Goal: Information Seeking & Learning: Learn about a topic

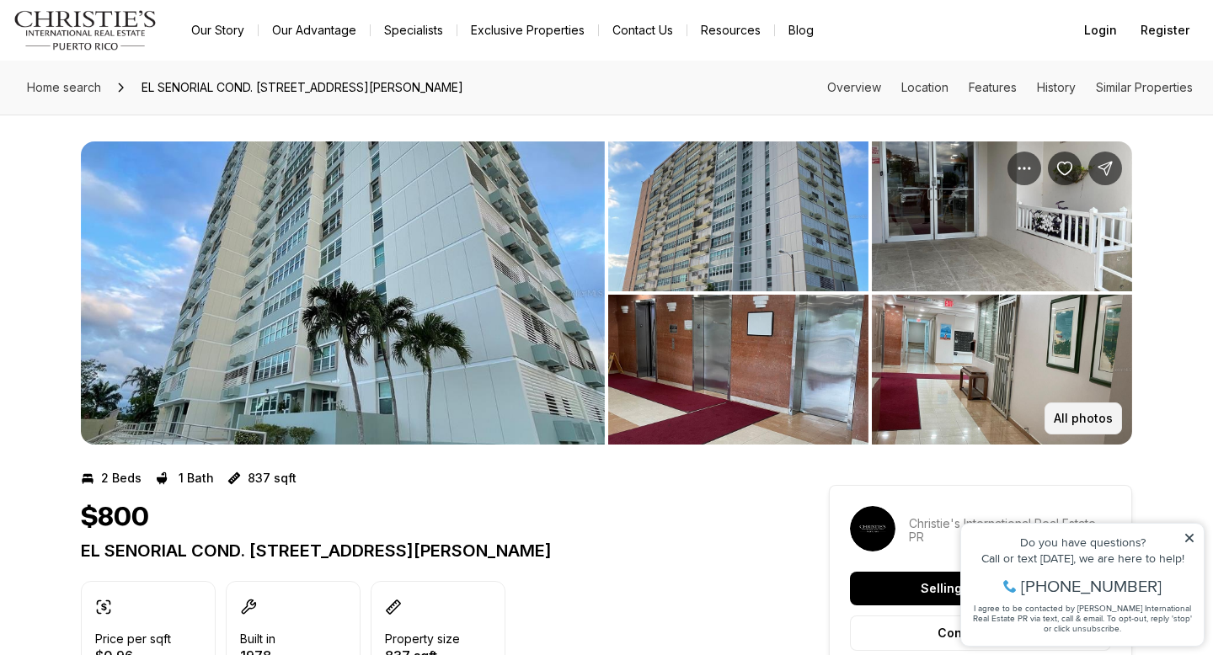
click at [1081, 405] on button "All photos" at bounding box center [1082, 419] width 77 height 32
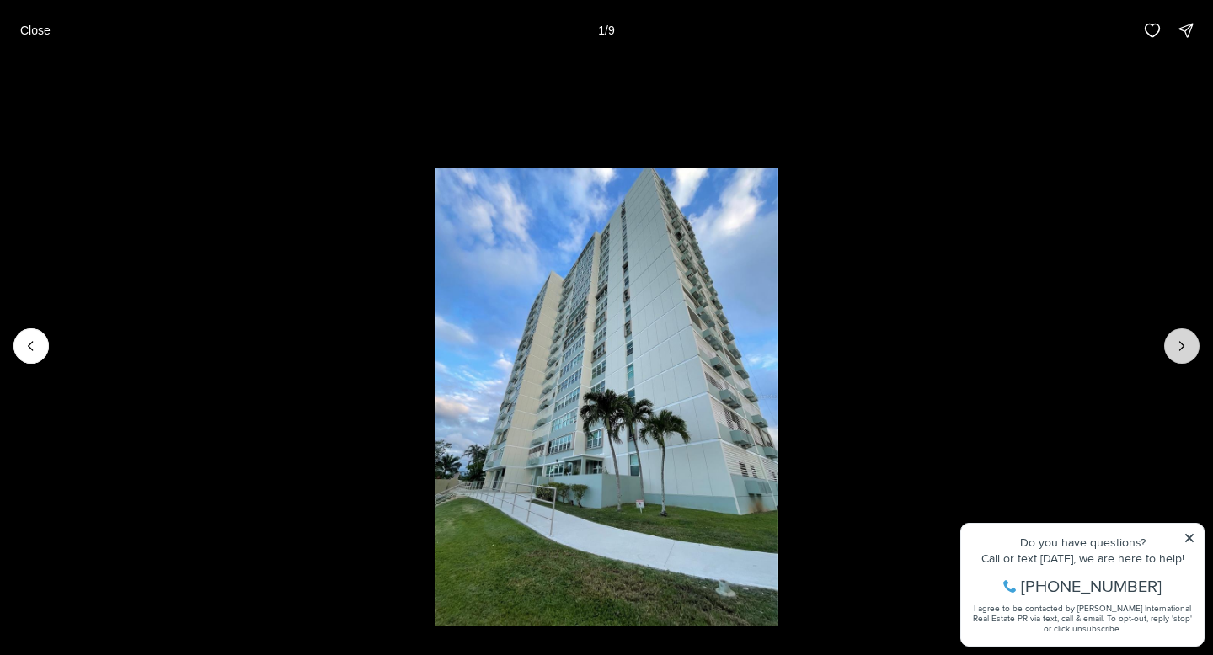
click at [1178, 350] on icon "Next slide" at bounding box center [1181, 346] width 17 height 17
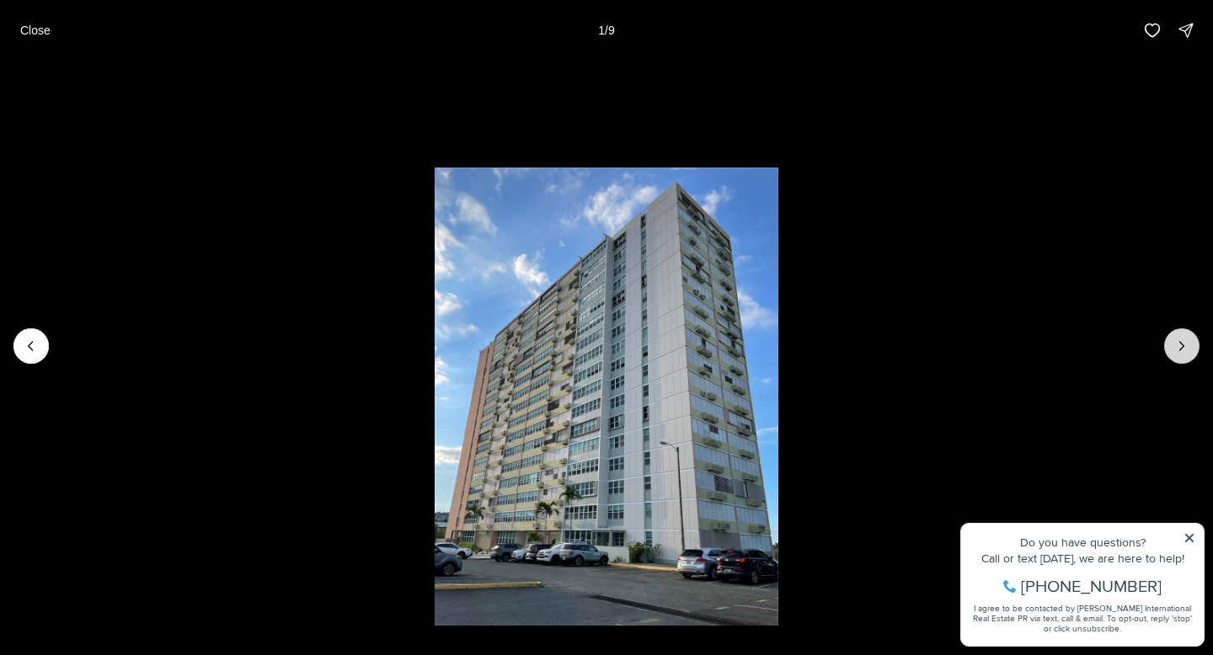
click at [1178, 350] on icon "Next slide" at bounding box center [1181, 346] width 17 height 17
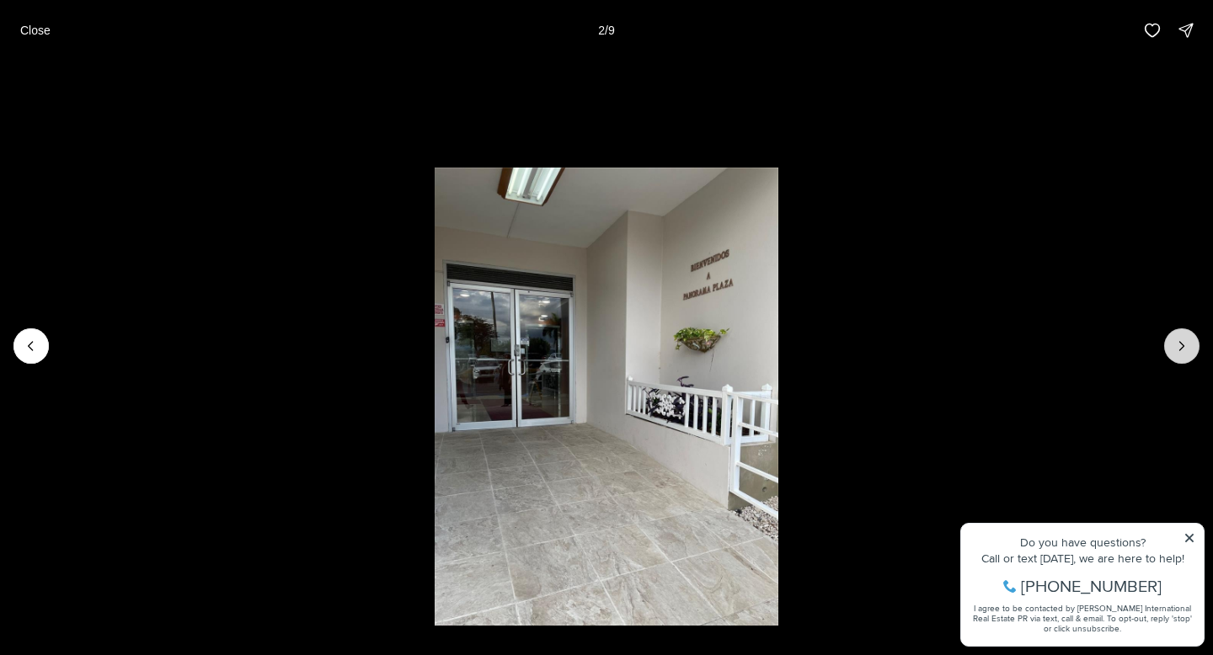
click at [1178, 350] on icon "Next slide" at bounding box center [1181, 346] width 17 height 17
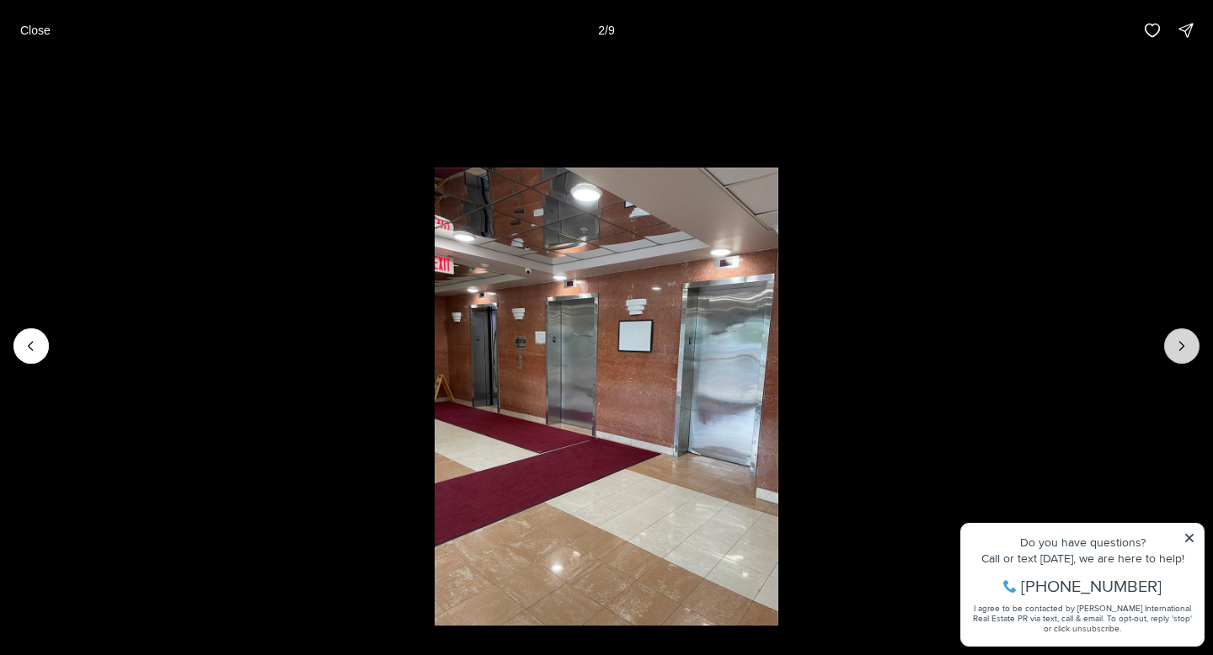
click at [1178, 350] on icon "Next slide" at bounding box center [1181, 346] width 17 height 17
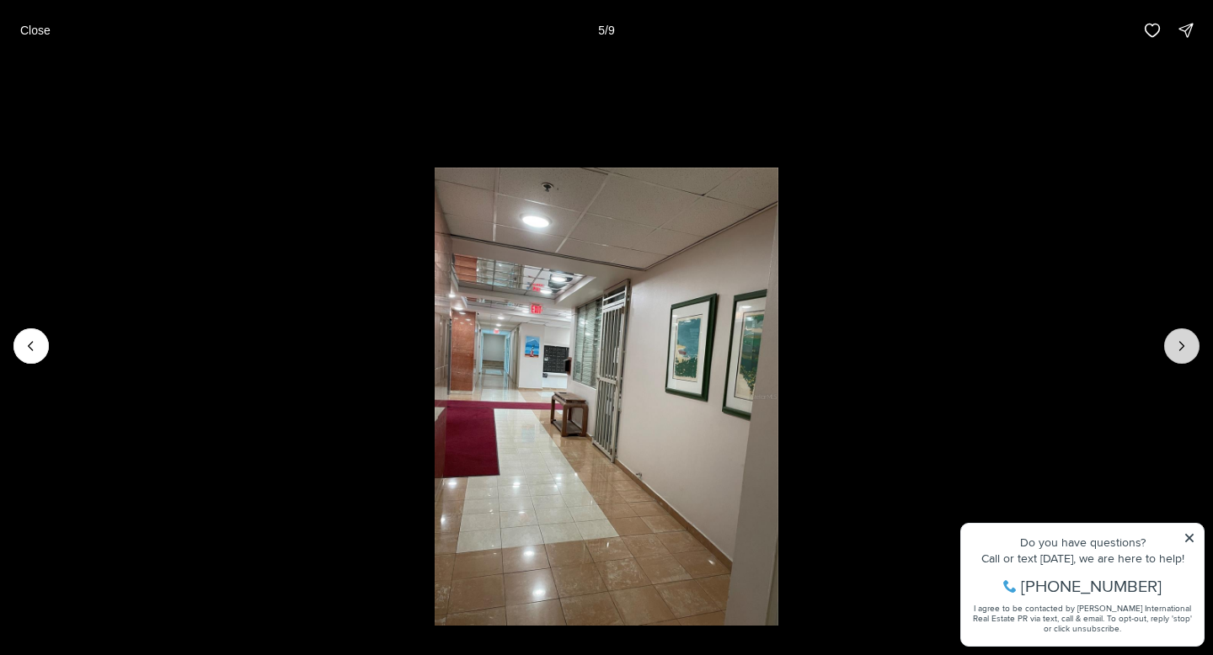
click at [1178, 350] on icon "Next slide" at bounding box center [1181, 346] width 17 height 17
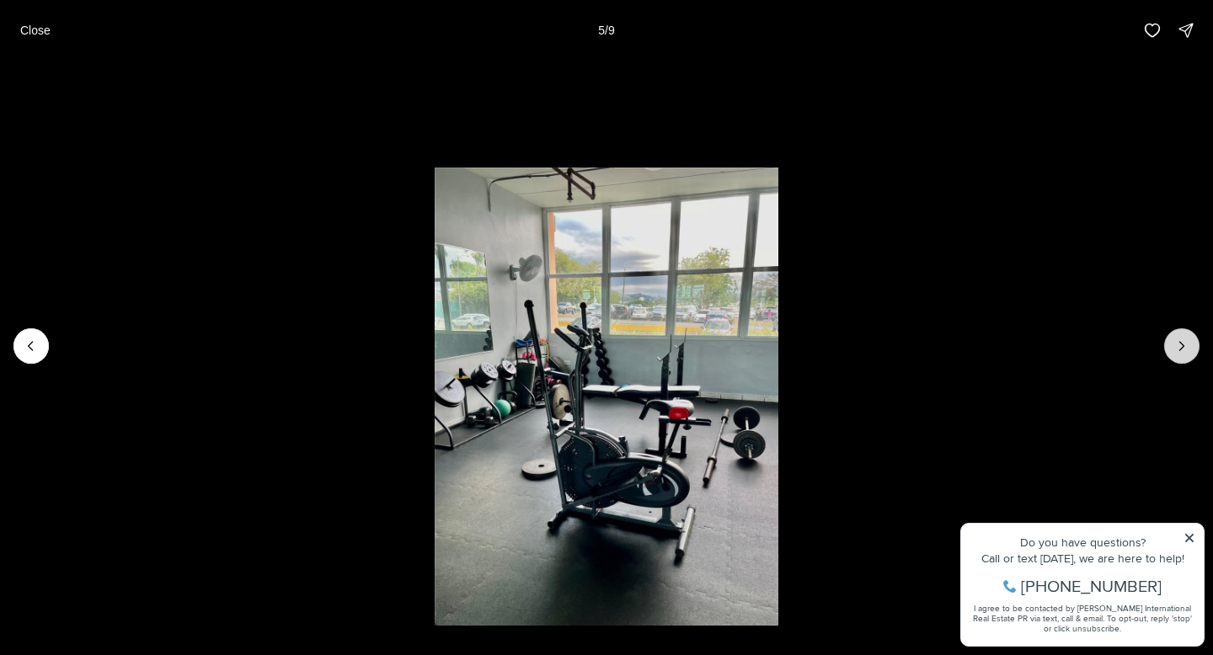
click at [1178, 350] on icon "Next slide" at bounding box center [1181, 346] width 17 height 17
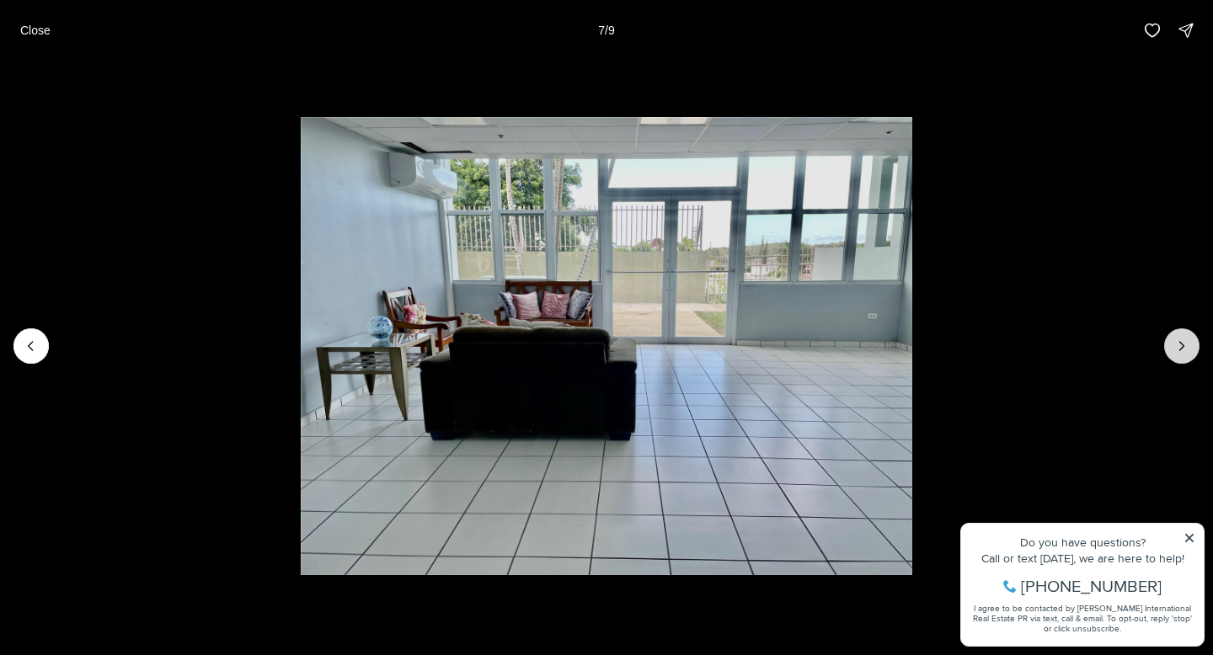
click at [1178, 350] on icon "Next slide" at bounding box center [1181, 346] width 17 height 17
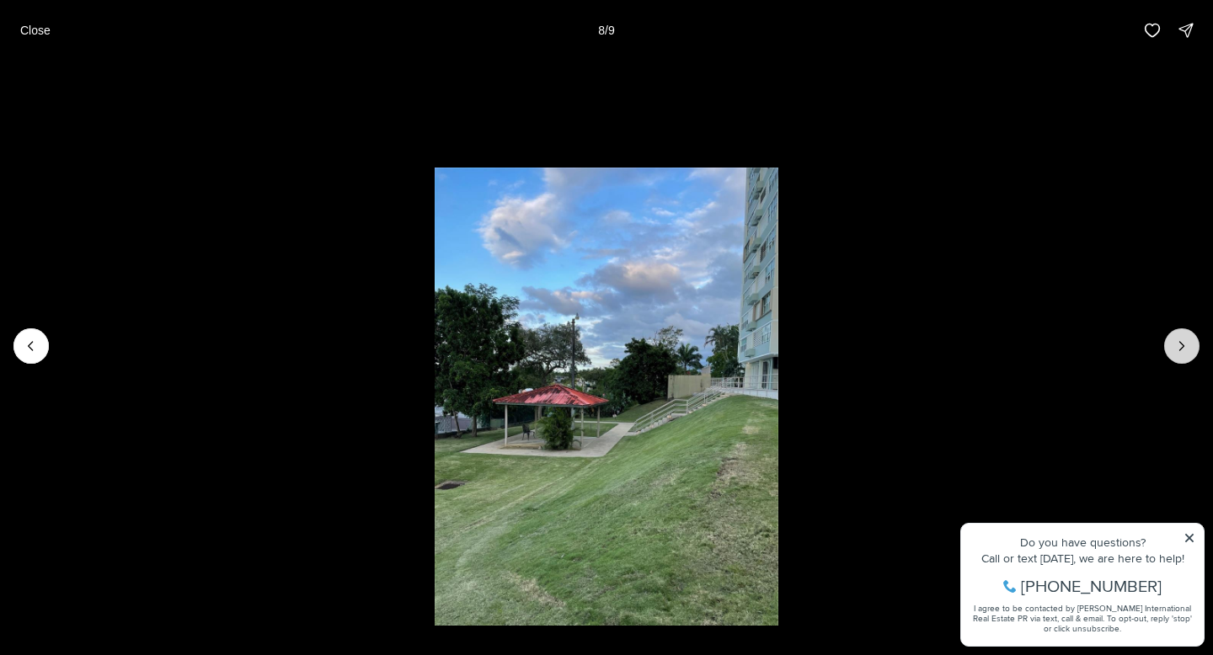
click at [1178, 350] on icon "Next slide" at bounding box center [1181, 346] width 17 height 17
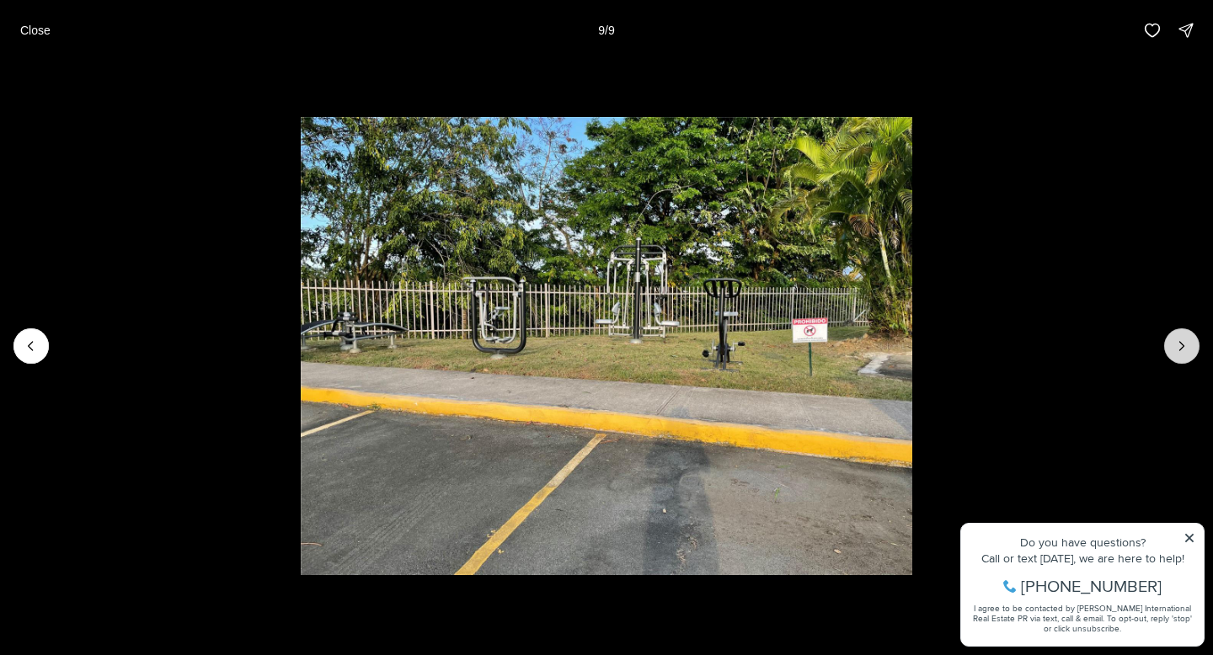
click at [1178, 350] on div at bounding box center [1181, 345] width 35 height 35
click at [1183, 346] on div at bounding box center [1181, 345] width 35 height 35
click at [35, 28] on p "Close" at bounding box center [35, 30] width 30 height 13
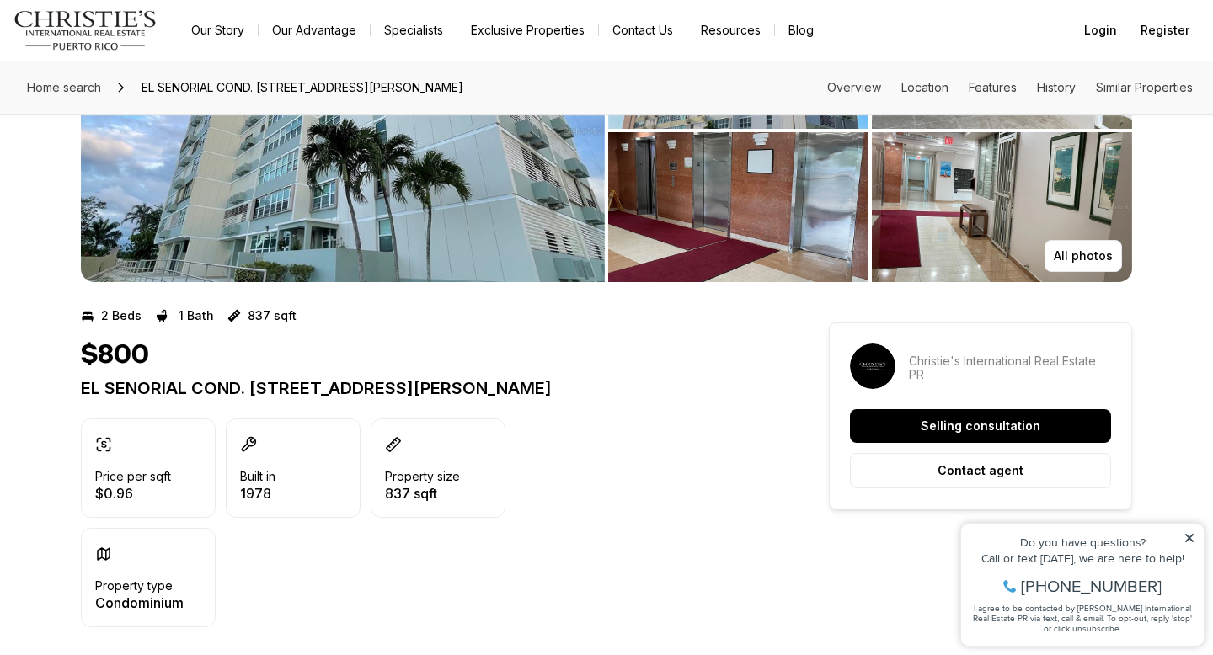
scroll to position [463, 0]
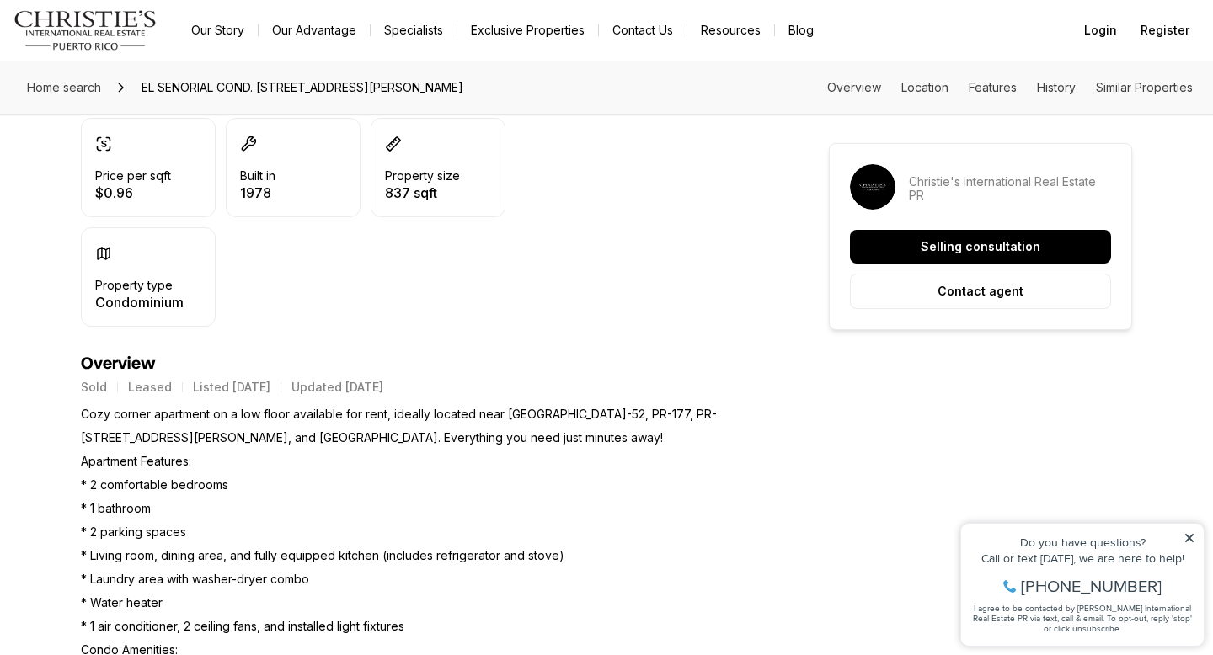
click at [88, 387] on p "Sold" at bounding box center [94, 387] width 26 height 13
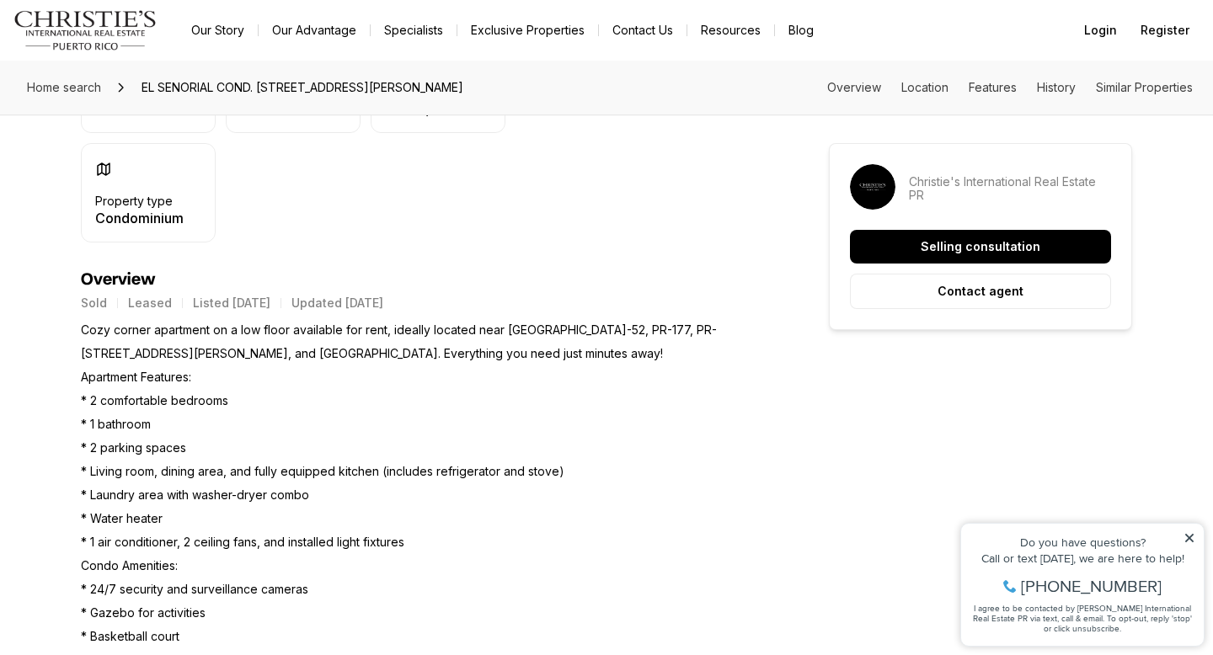
scroll to position [0, 0]
